Goal: Task Accomplishment & Management: Use online tool/utility

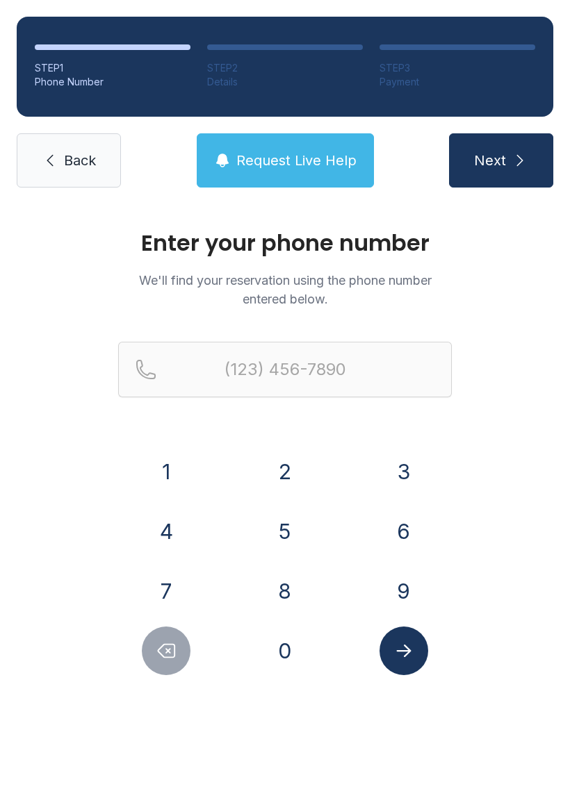
click at [406, 590] on button "9" at bounding box center [403, 591] width 49 height 49
click at [292, 589] on button "8" at bounding box center [284, 591] width 49 height 49
click at [287, 646] on button "0" at bounding box center [284, 651] width 49 height 49
click at [290, 463] on button "2" at bounding box center [284, 471] width 49 height 49
click at [295, 667] on button "0" at bounding box center [284, 651] width 49 height 49
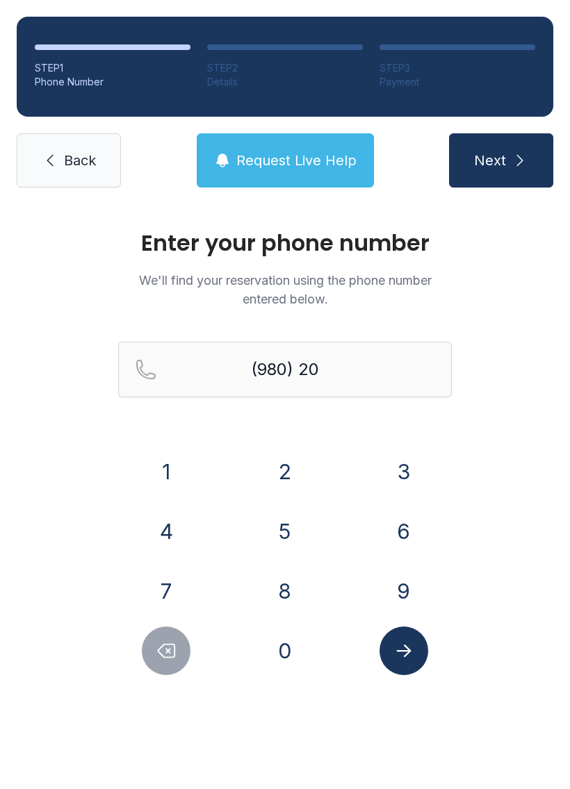
click at [295, 592] on button "8" at bounding box center [284, 591] width 49 height 49
click at [188, 583] on button "7" at bounding box center [166, 591] width 49 height 49
click at [285, 642] on button "0" at bounding box center [284, 651] width 49 height 49
click at [169, 595] on button "7" at bounding box center [166, 591] width 49 height 49
click at [292, 536] on button "5" at bounding box center [284, 531] width 49 height 49
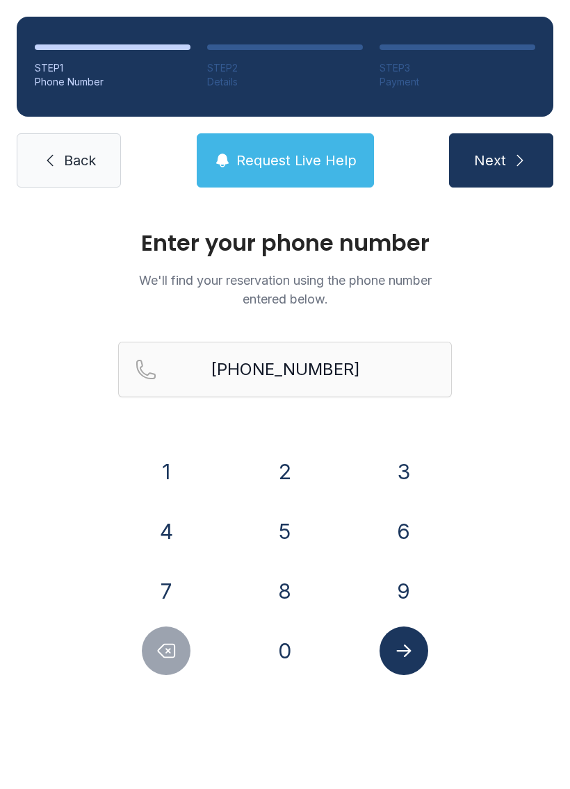
click at [409, 647] on icon "Submit lookup form" at bounding box center [403, 650] width 21 height 21
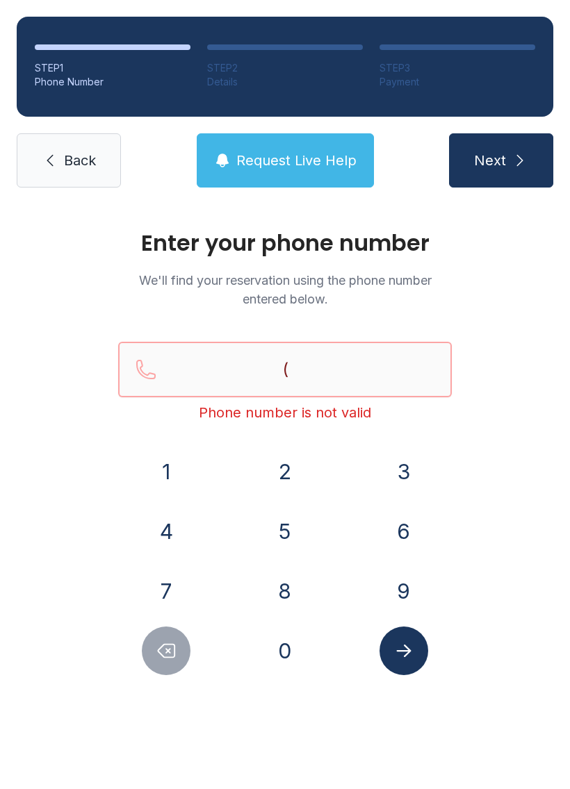
type input "("
click at [500, 160] on button "Next" at bounding box center [501, 160] width 104 height 54
click at [51, 165] on icon at bounding box center [50, 161] width 6 height 12
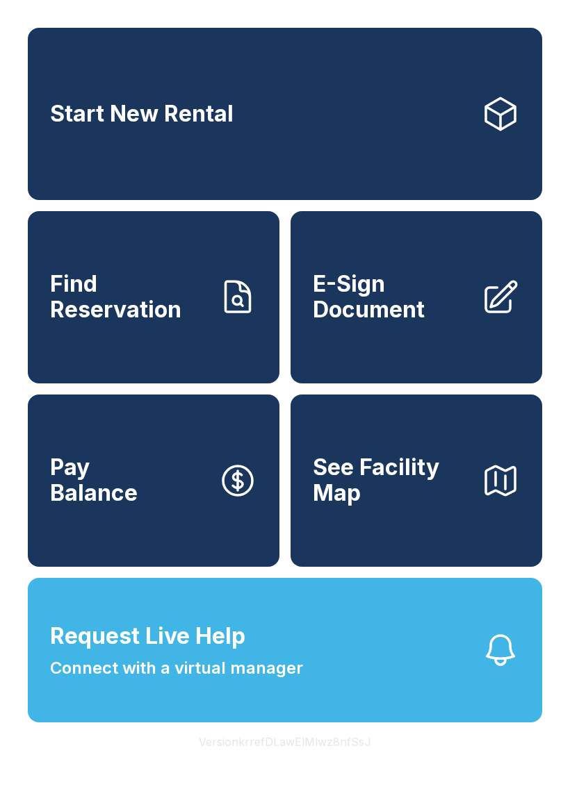
click at [121, 313] on span "Find Reservation" at bounding box center [128, 297] width 157 height 51
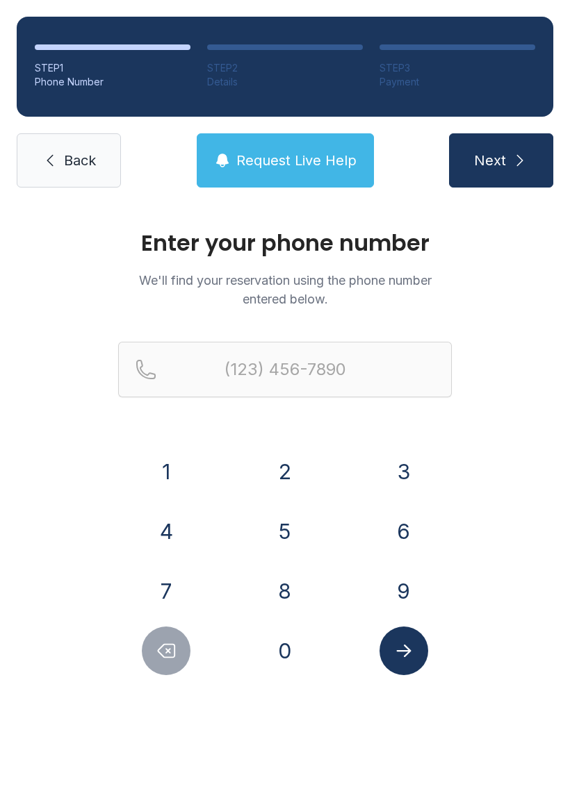
click at [406, 579] on button "9" at bounding box center [403, 591] width 49 height 49
click at [286, 589] on button "8" at bounding box center [284, 591] width 49 height 49
click at [290, 646] on button "0" at bounding box center [284, 651] width 49 height 49
click at [278, 479] on button "2" at bounding box center [284, 471] width 49 height 49
click at [286, 654] on button "0" at bounding box center [284, 651] width 49 height 49
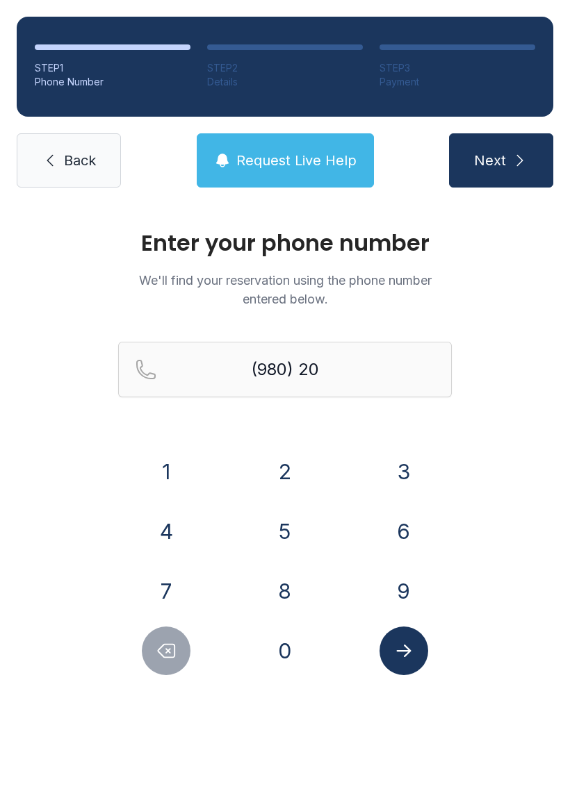
click at [291, 588] on button "8" at bounding box center [284, 591] width 49 height 49
click at [181, 591] on button "7" at bounding box center [166, 591] width 49 height 49
click at [280, 658] on button "0" at bounding box center [284, 651] width 49 height 49
click at [158, 596] on button "7" at bounding box center [166, 591] width 49 height 49
click at [274, 539] on button "5" at bounding box center [284, 531] width 49 height 49
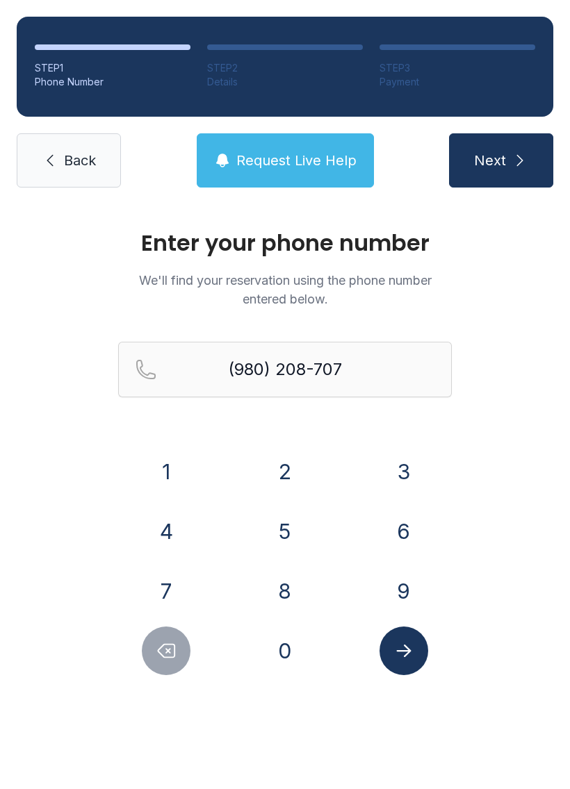
type input "[PHONE_NUMBER]"
click at [421, 655] on button "Submit lookup form" at bounding box center [403, 651] width 49 height 49
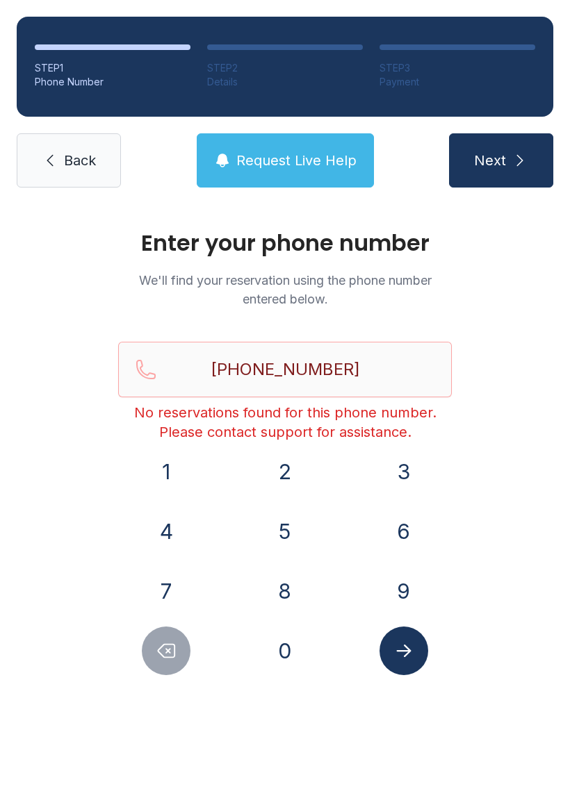
click at [64, 177] on link "Back" at bounding box center [69, 160] width 104 height 54
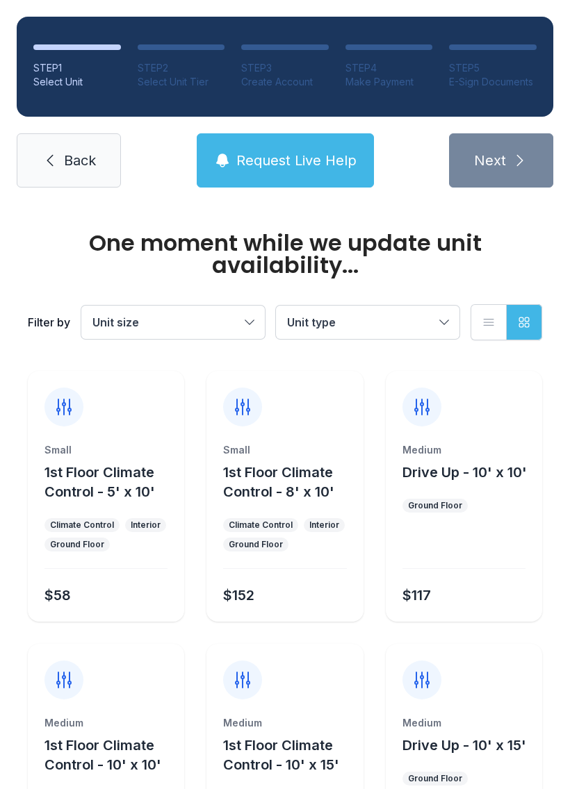
click at [75, 163] on span "Back" at bounding box center [80, 160] width 32 height 19
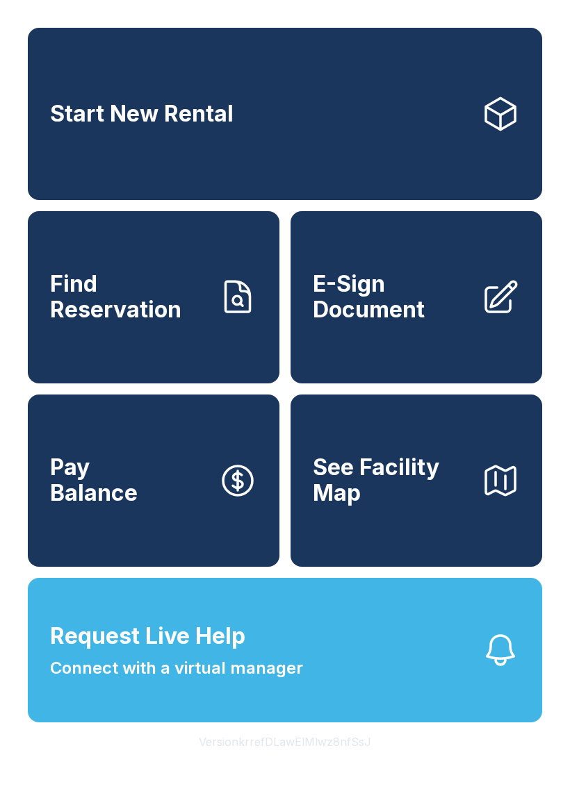
click at [156, 322] on span "Find Reservation" at bounding box center [128, 297] width 157 height 51
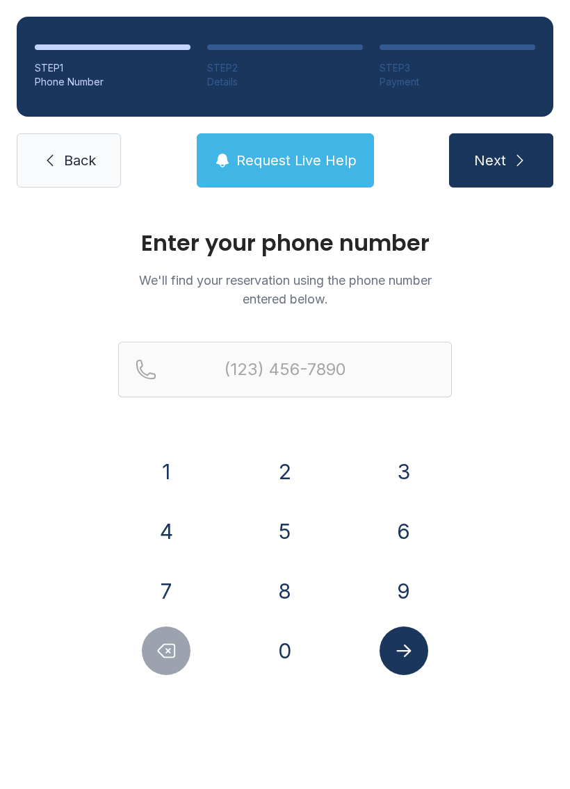
click at [397, 590] on button "9" at bounding box center [403, 591] width 49 height 49
click at [288, 593] on button "8" at bounding box center [284, 591] width 49 height 49
click at [283, 652] on button "0" at bounding box center [284, 651] width 49 height 49
click at [280, 469] on button "2" at bounding box center [284, 471] width 49 height 49
click at [279, 645] on button "0" at bounding box center [284, 651] width 49 height 49
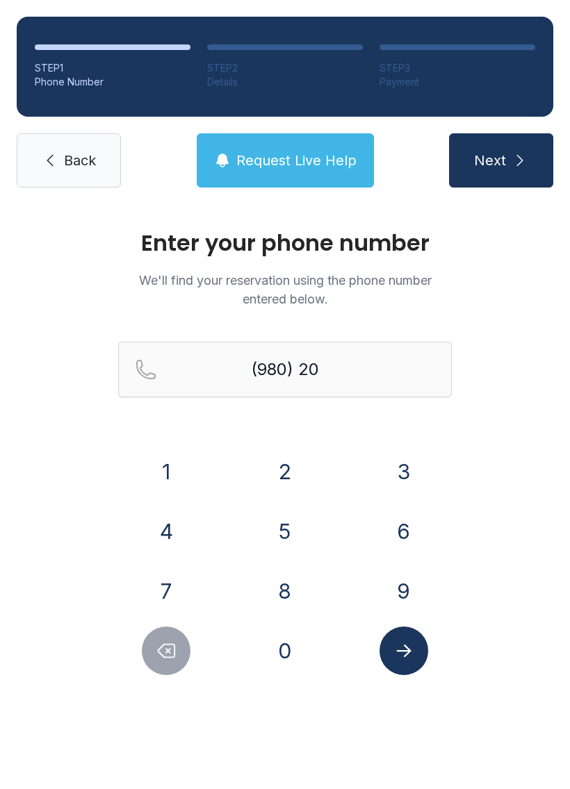
click at [286, 585] on button "8" at bounding box center [284, 591] width 49 height 49
click at [169, 586] on button "7" at bounding box center [166, 591] width 49 height 49
click at [284, 642] on button "0" at bounding box center [284, 651] width 49 height 49
click at [165, 594] on button "7" at bounding box center [166, 591] width 49 height 49
click at [280, 533] on button "5" at bounding box center [284, 531] width 49 height 49
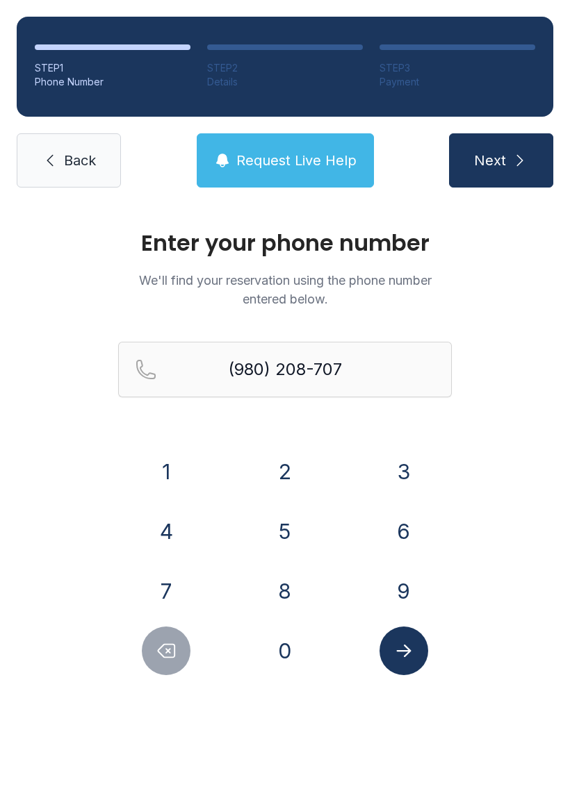
type input "[PHONE_NUMBER]"
click at [399, 654] on icon "Submit lookup form" at bounding box center [403, 650] width 21 height 21
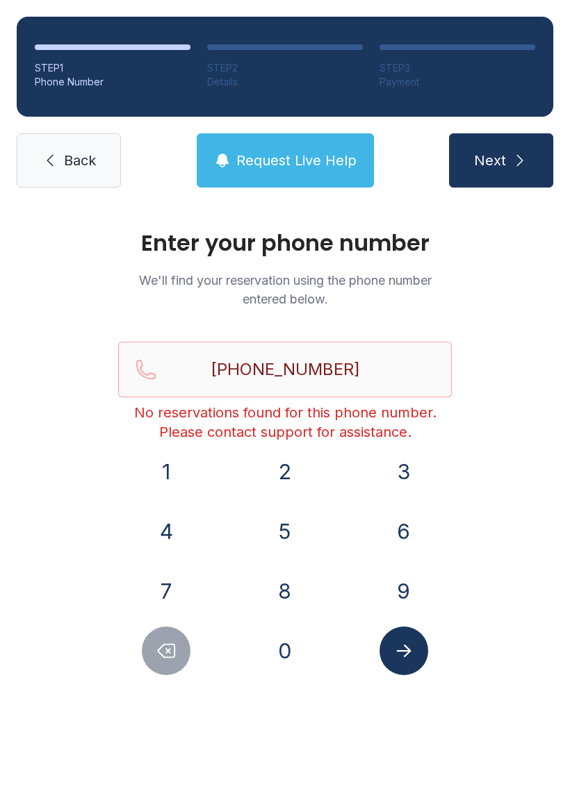
click at [68, 157] on span "Back" at bounding box center [80, 160] width 32 height 19
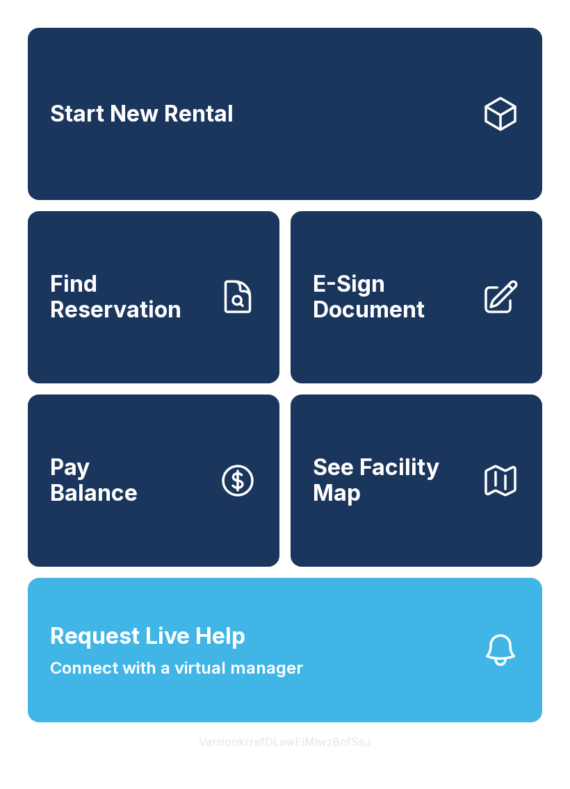
click at [367, 322] on span "E-Sign Document" at bounding box center [391, 297] width 157 height 51
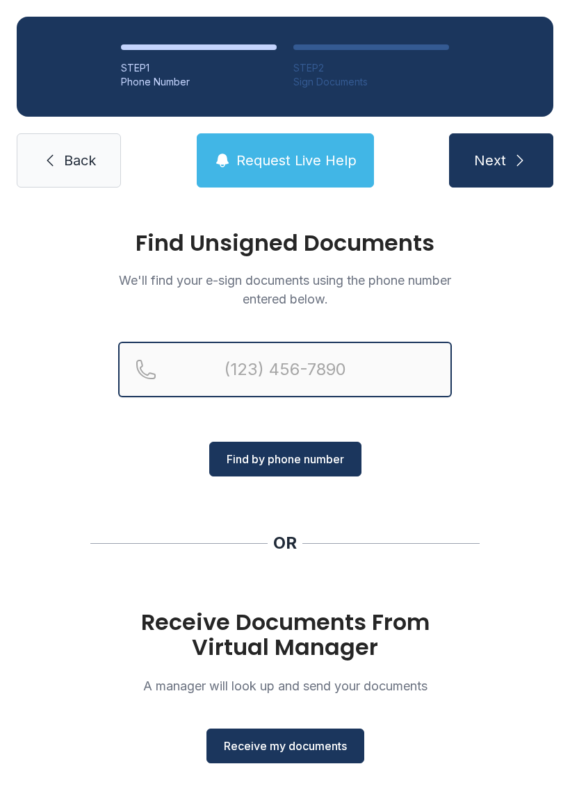
click at [260, 363] on input "Reservation phone number" at bounding box center [284, 370] width 333 height 56
type input "(980)"
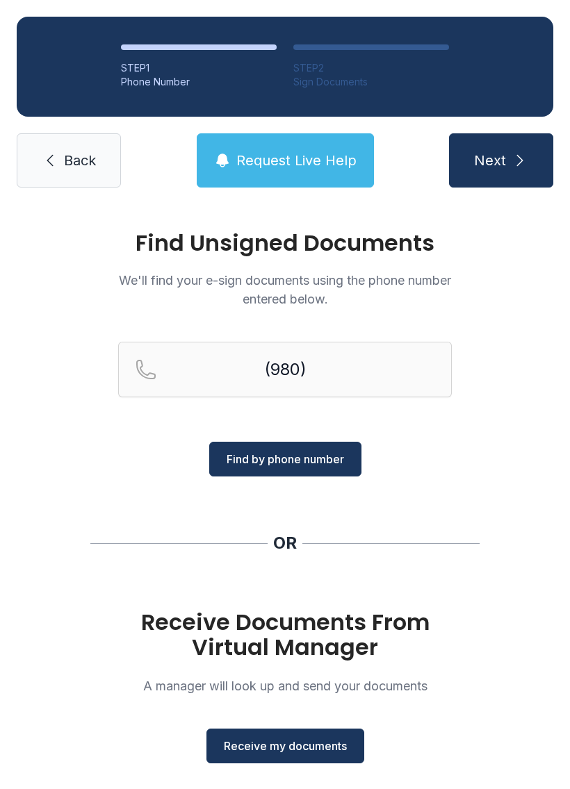
click at [67, 145] on link "Back" at bounding box center [69, 160] width 104 height 54
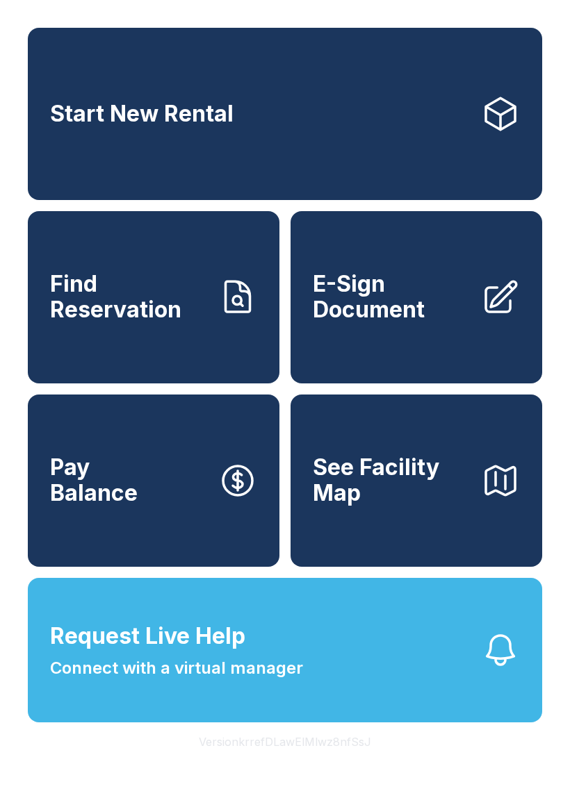
click at [392, 308] on span "E-Sign Document" at bounding box center [391, 297] width 157 height 51
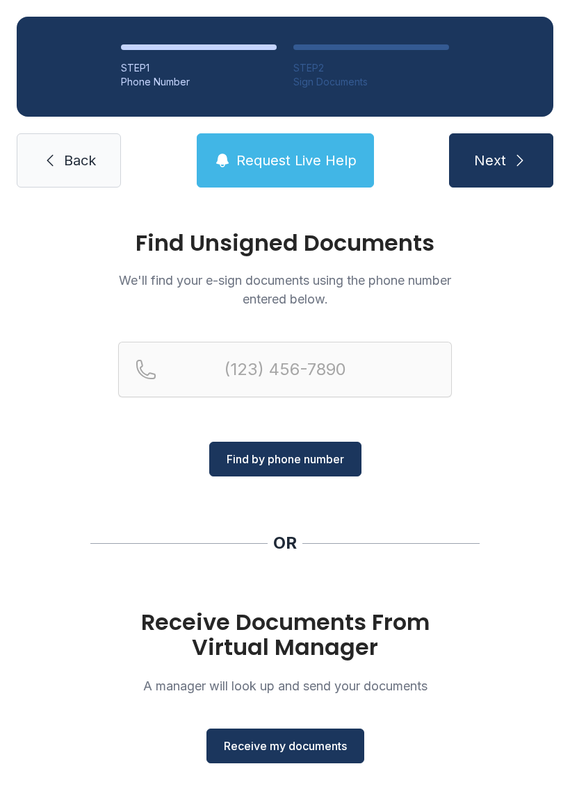
click at [295, 745] on span "Receive my documents" at bounding box center [285, 746] width 123 height 17
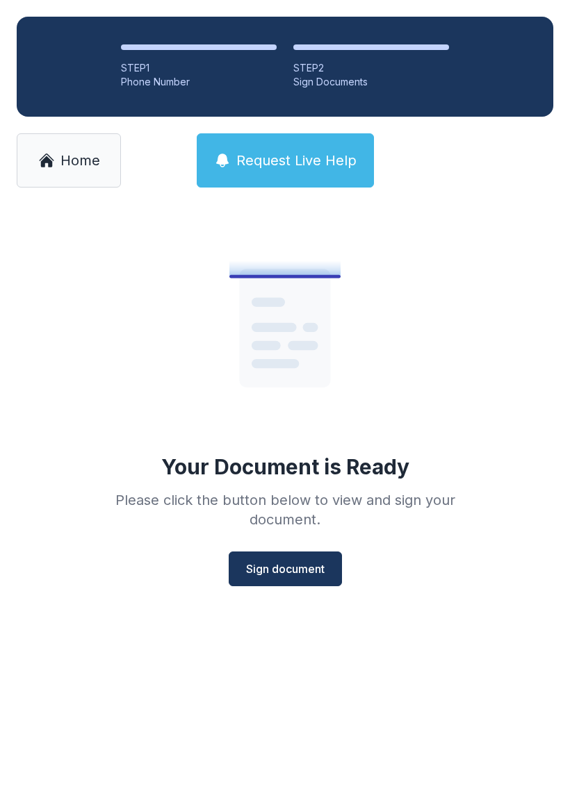
click at [295, 570] on span "Sign document" at bounding box center [285, 569] width 78 height 17
